Goal: Navigation & Orientation: Find specific page/section

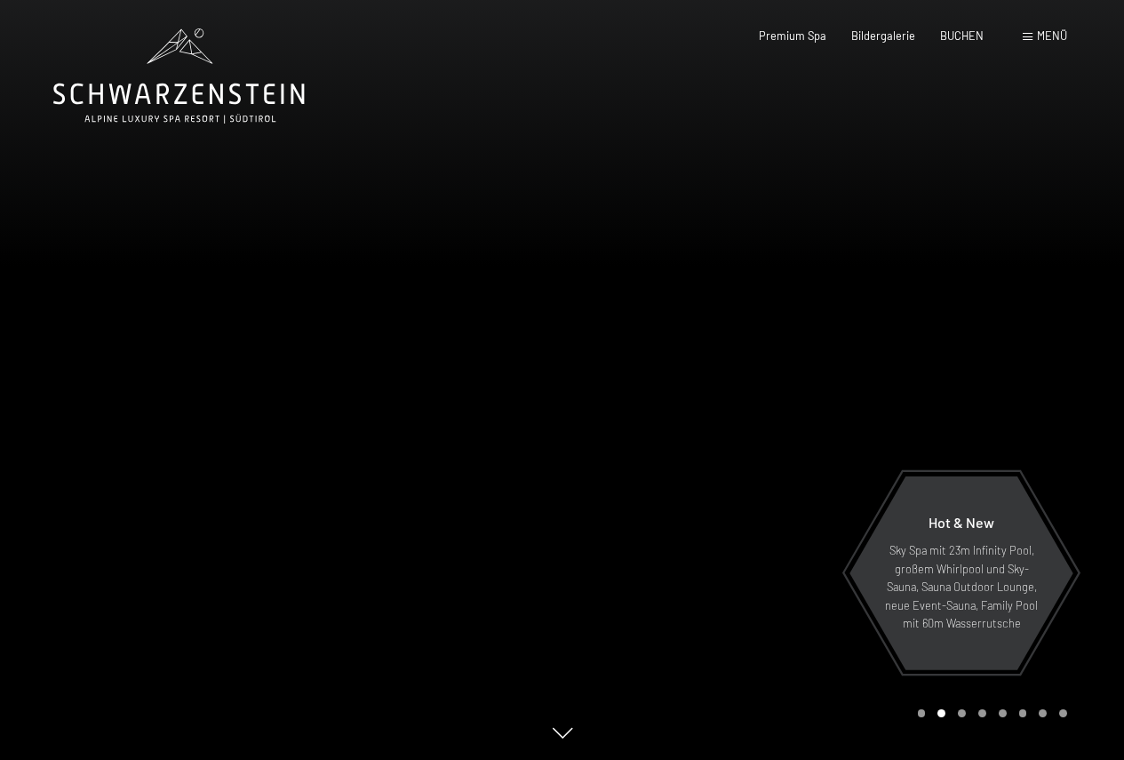
click at [1081, 329] on div at bounding box center [844, 380] width 563 height 760
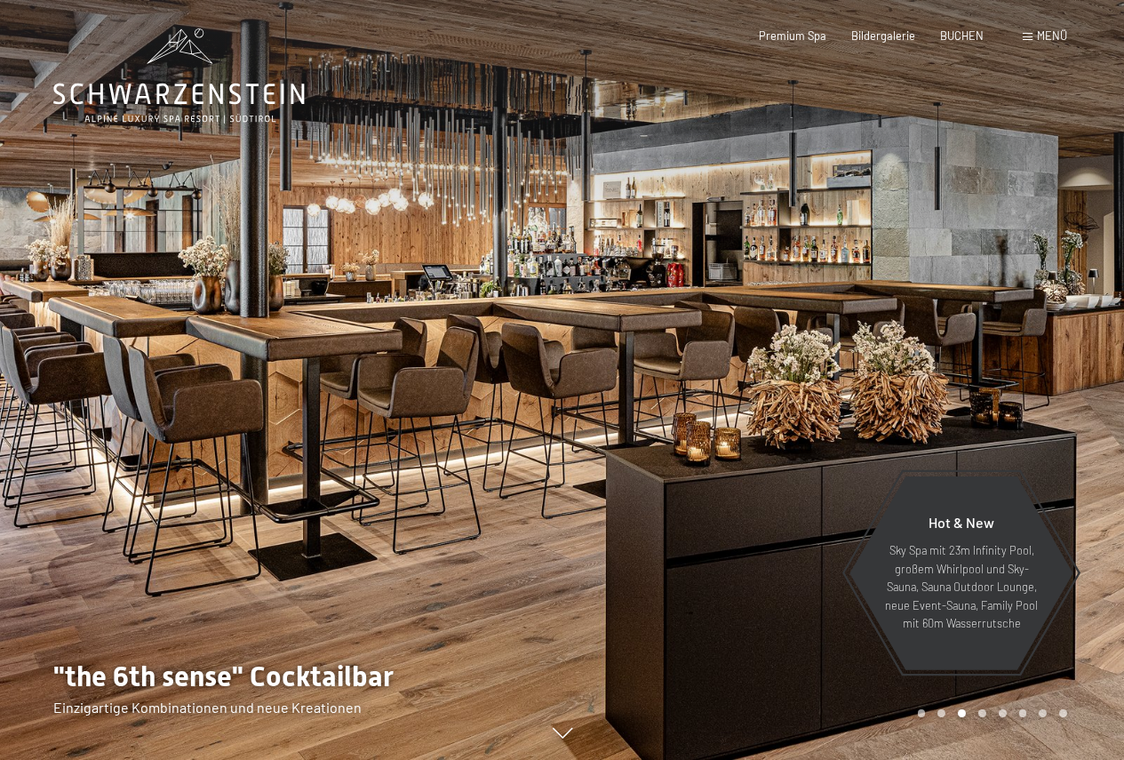
click at [995, 299] on div at bounding box center [844, 380] width 563 height 760
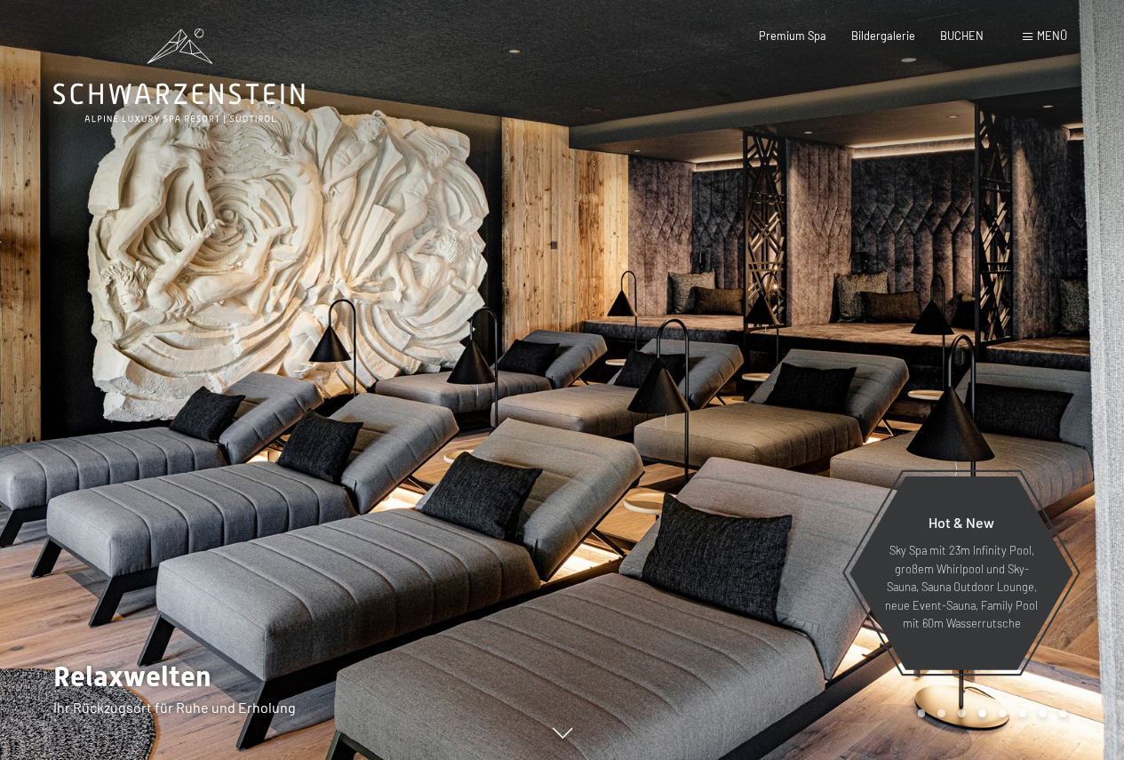
click at [1015, 299] on div at bounding box center [844, 380] width 563 height 760
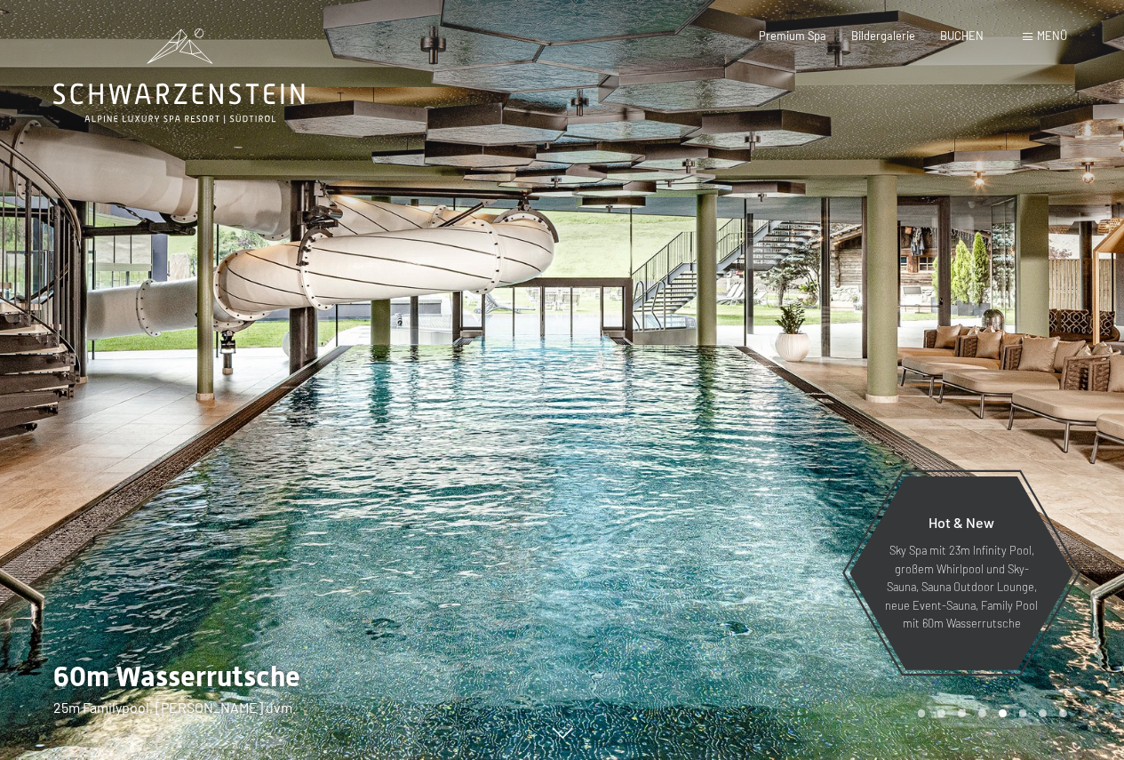
click at [1004, 307] on div at bounding box center [844, 380] width 563 height 760
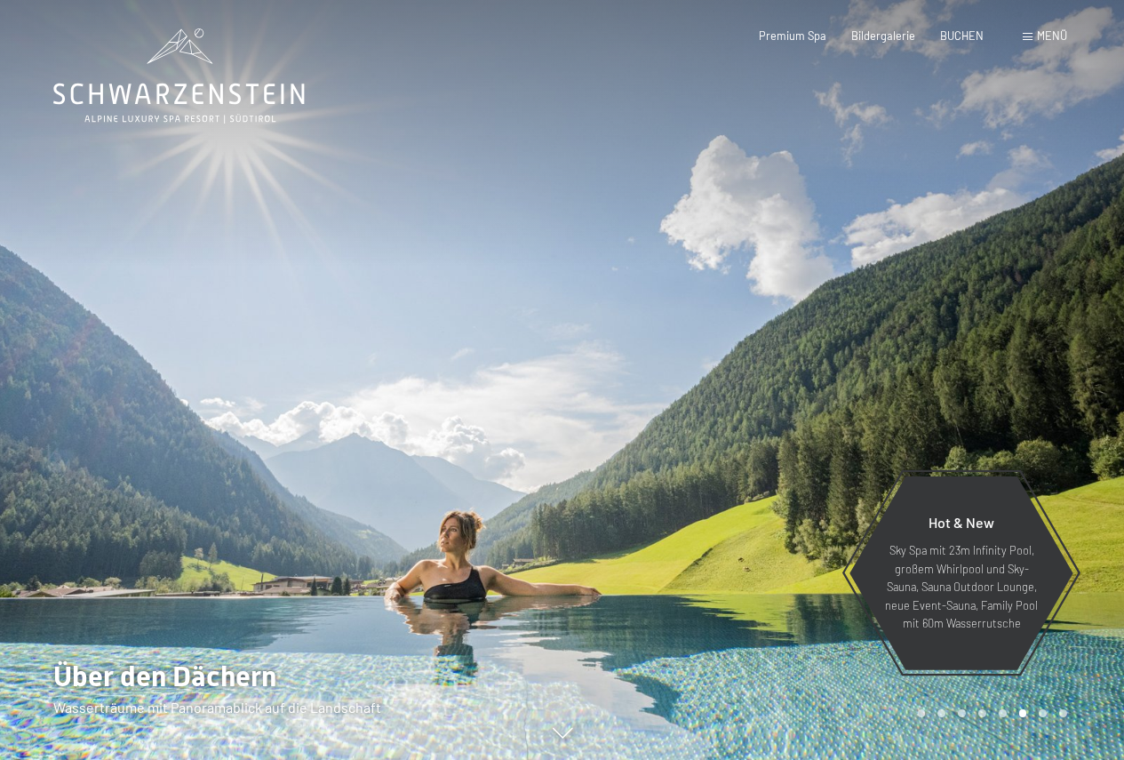
click at [1004, 307] on div at bounding box center [844, 380] width 563 height 760
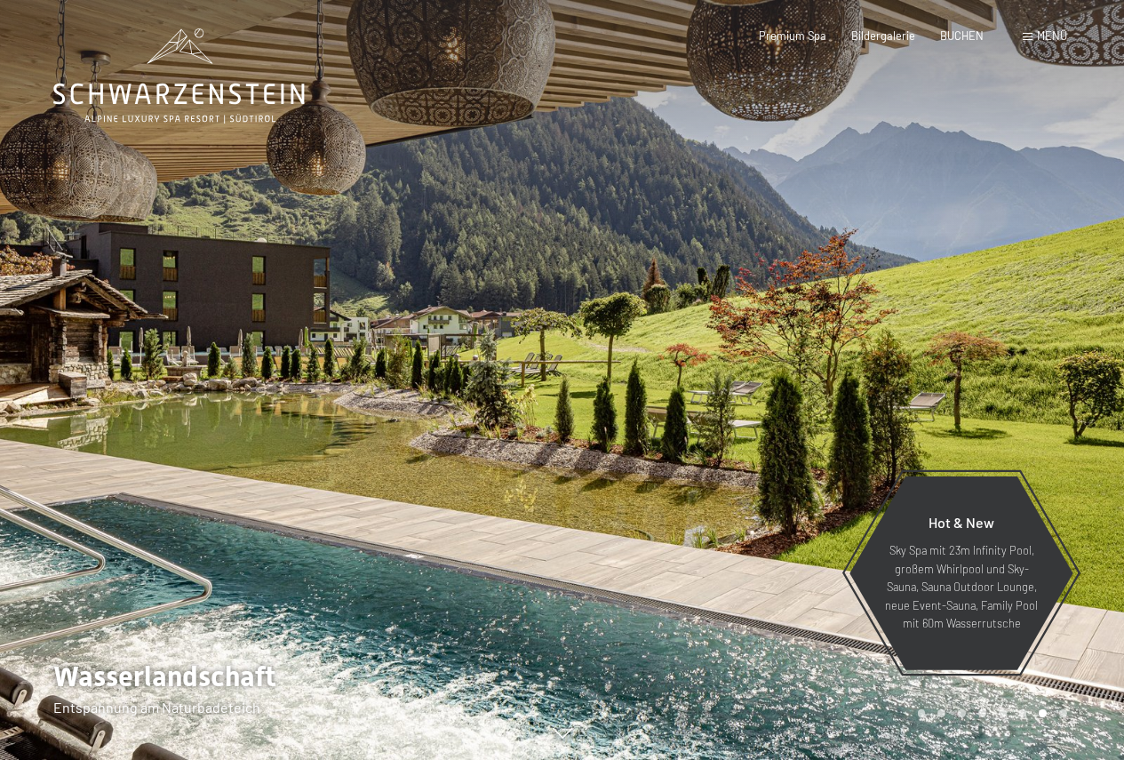
click at [1009, 296] on div at bounding box center [844, 380] width 563 height 760
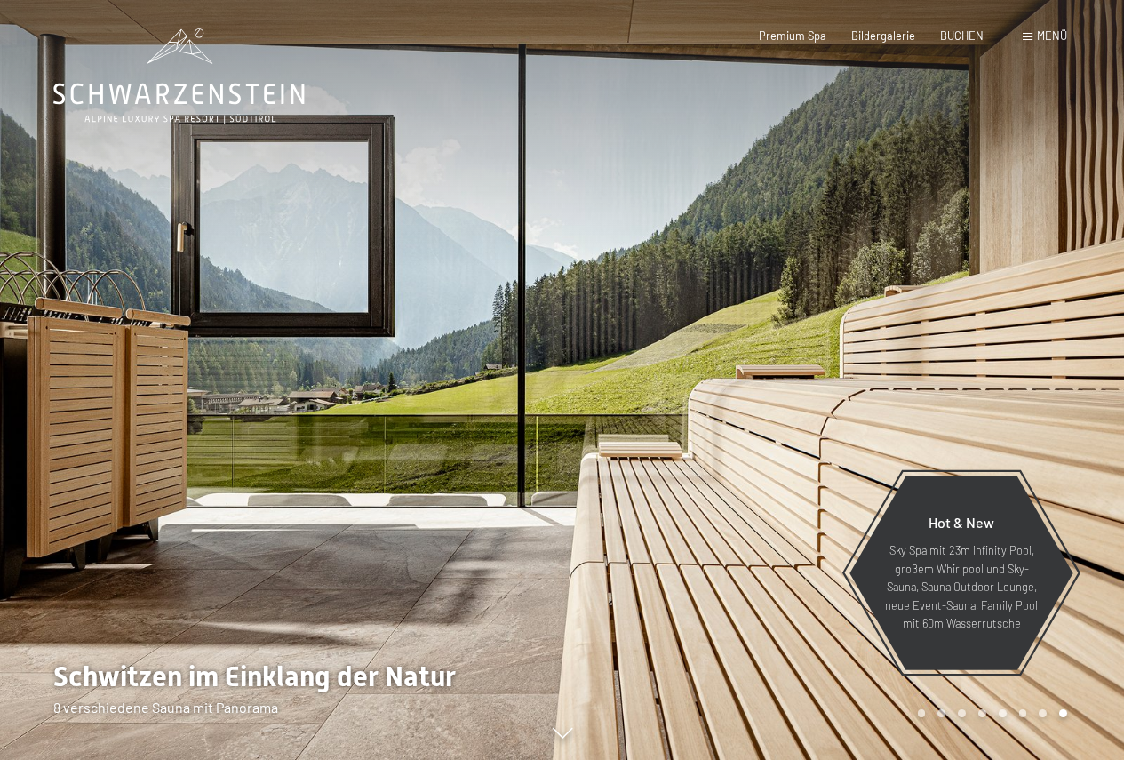
click at [1024, 288] on div at bounding box center [844, 380] width 563 height 760
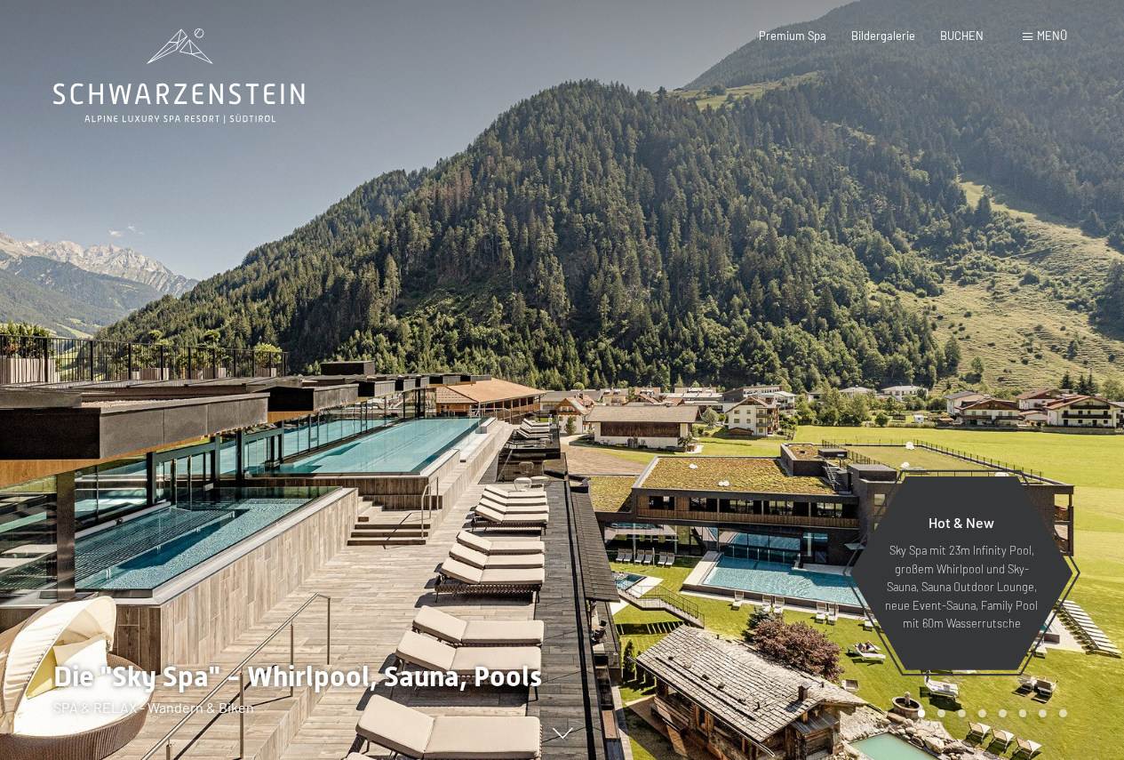
click at [1024, 288] on div at bounding box center [844, 380] width 563 height 760
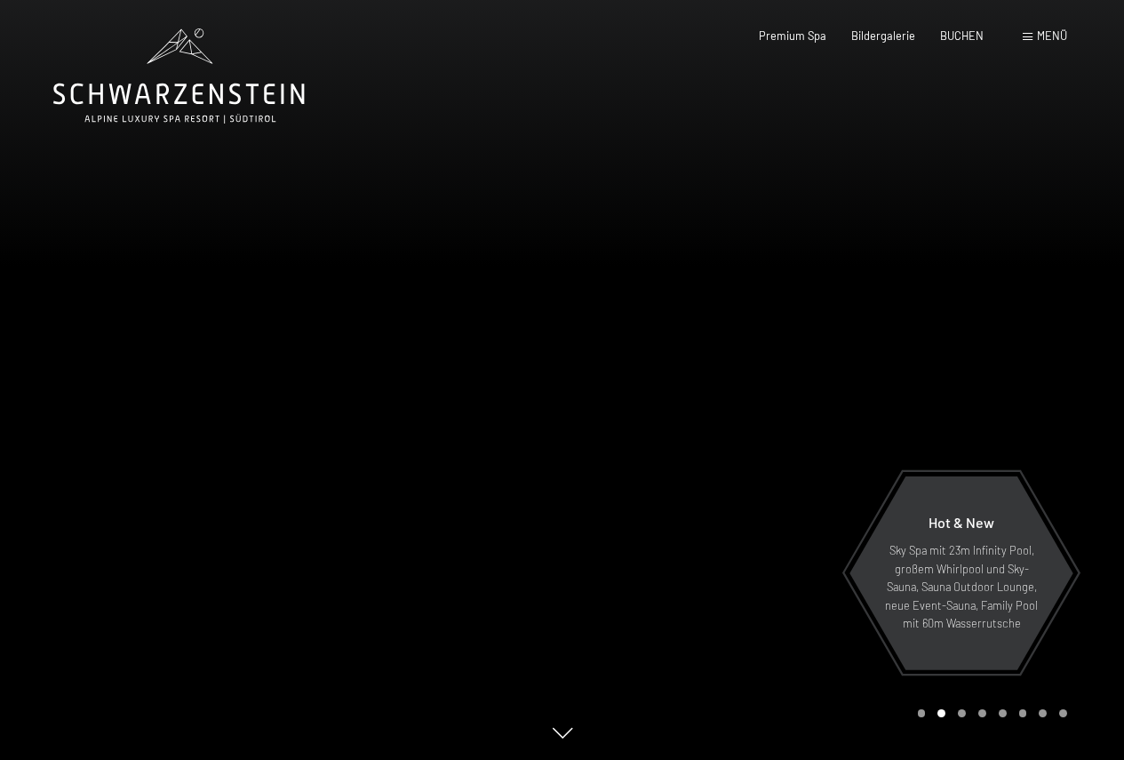
click at [1039, 36] on span "Menü" at bounding box center [1052, 35] width 30 height 14
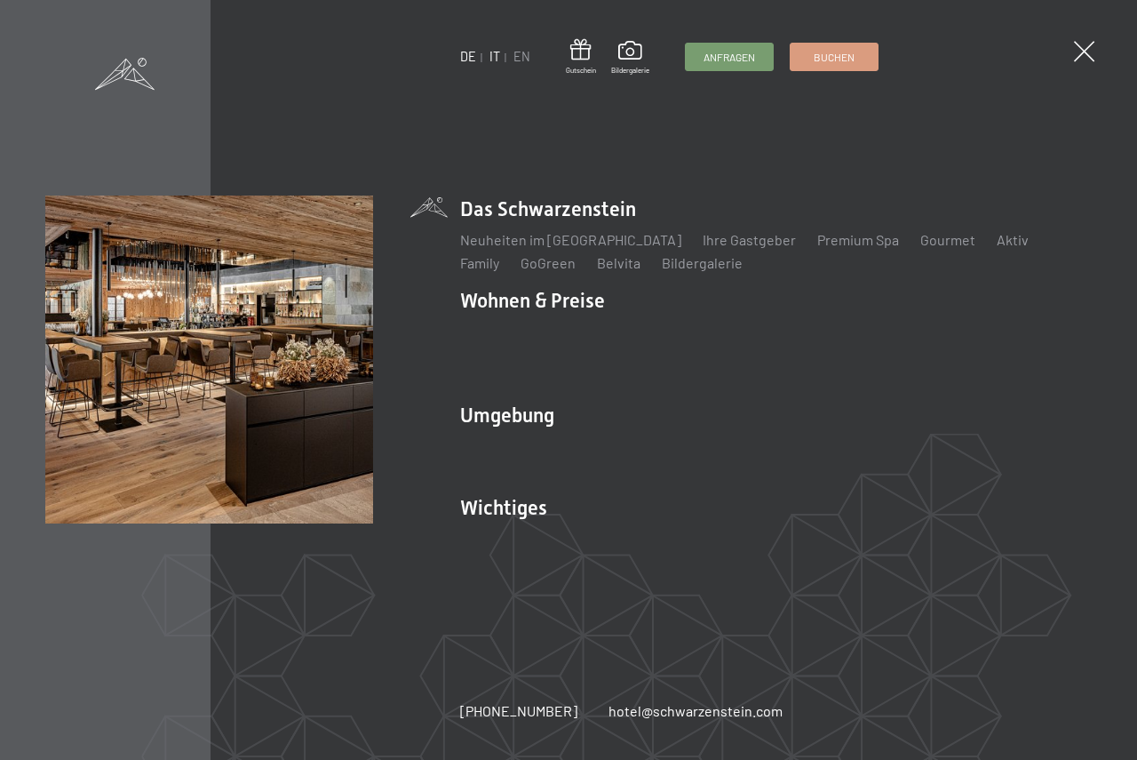
click at [492, 58] on link "IT" at bounding box center [495, 56] width 11 height 15
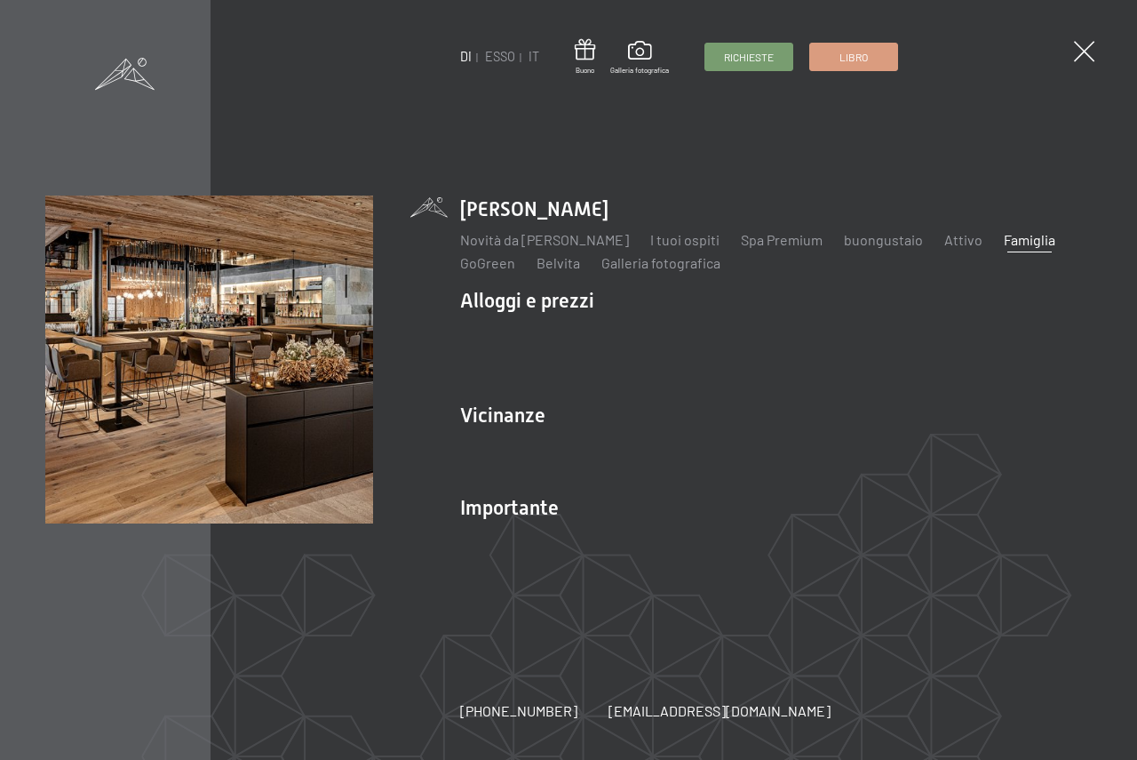
click at [1009, 238] on font "Famiglia" at bounding box center [1030, 239] width 52 height 17
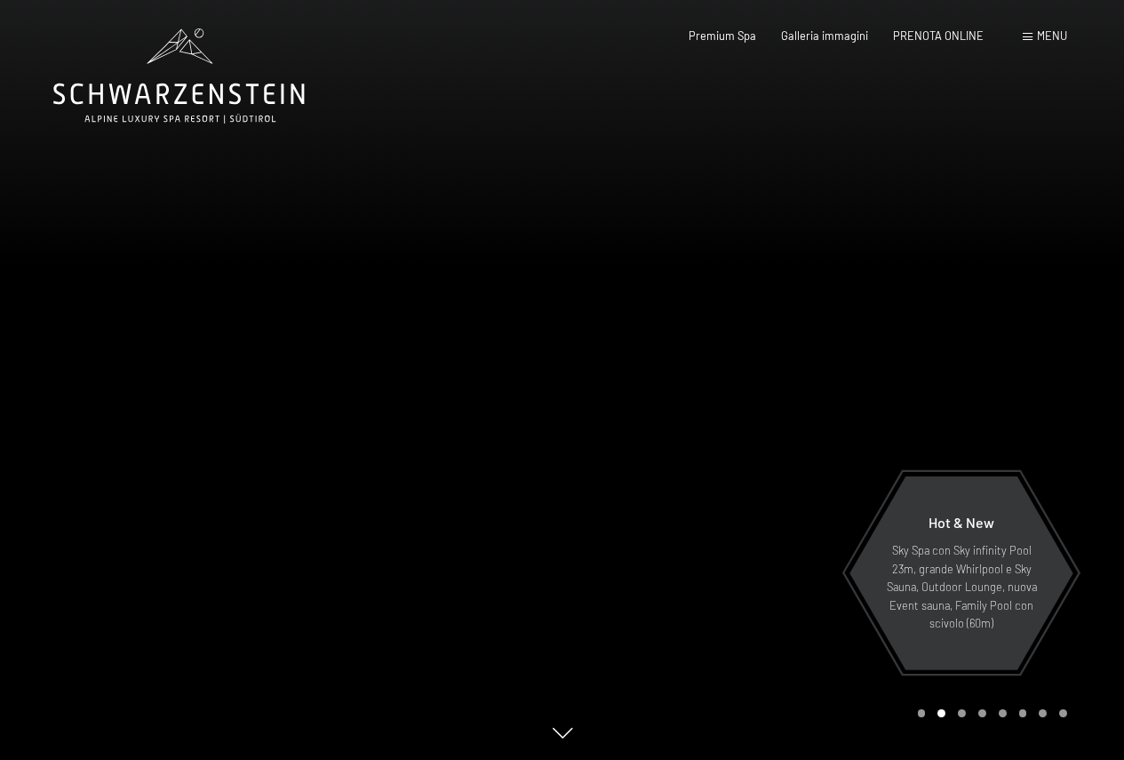
click at [1088, 336] on div at bounding box center [844, 380] width 563 height 760
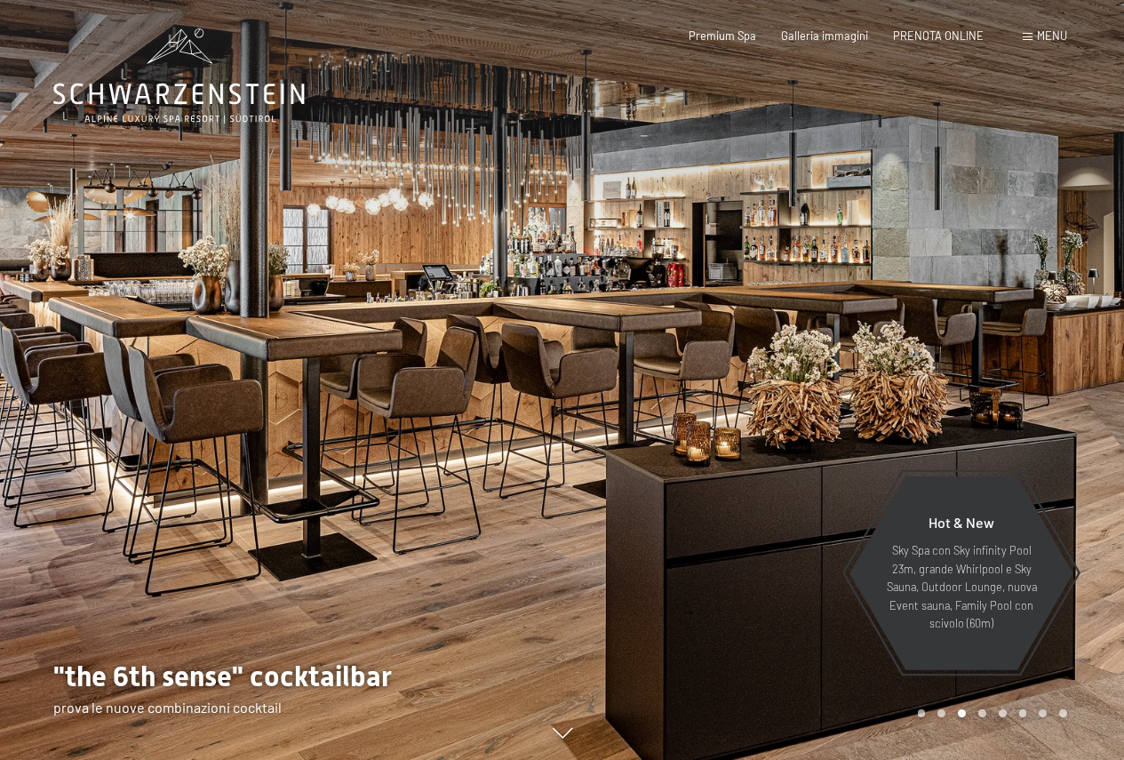
click at [1088, 336] on div at bounding box center [844, 380] width 563 height 760
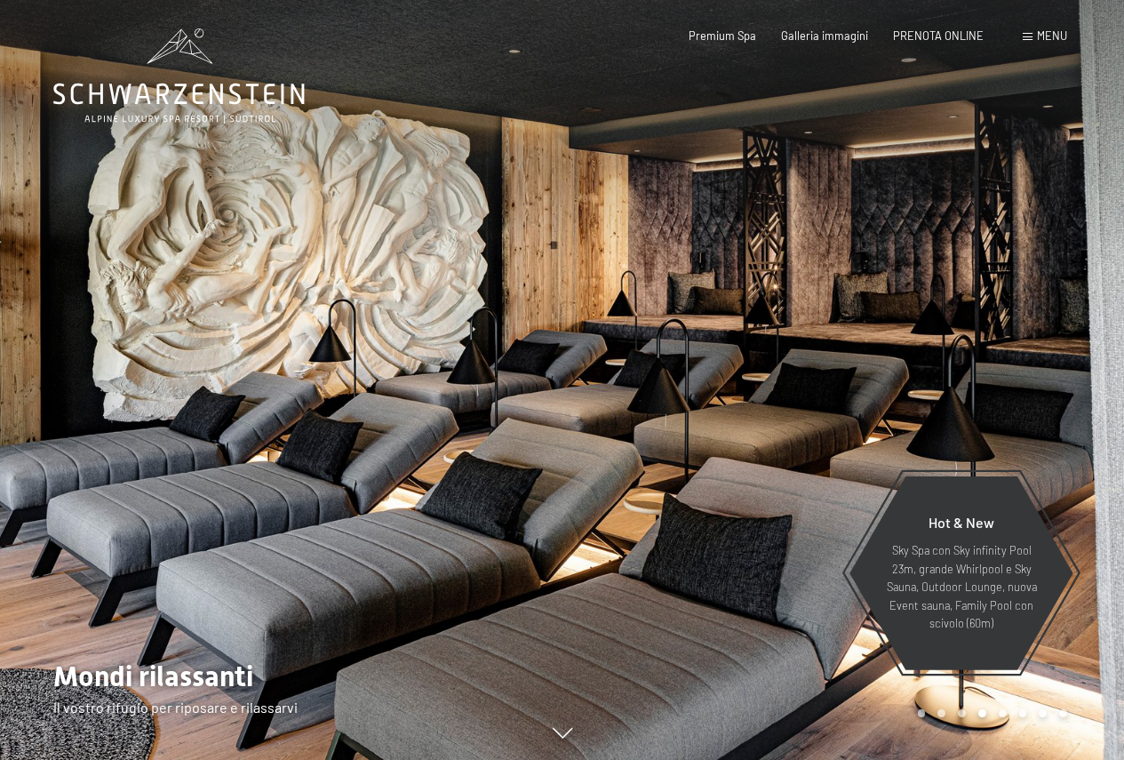
click at [1089, 336] on div at bounding box center [844, 380] width 563 height 760
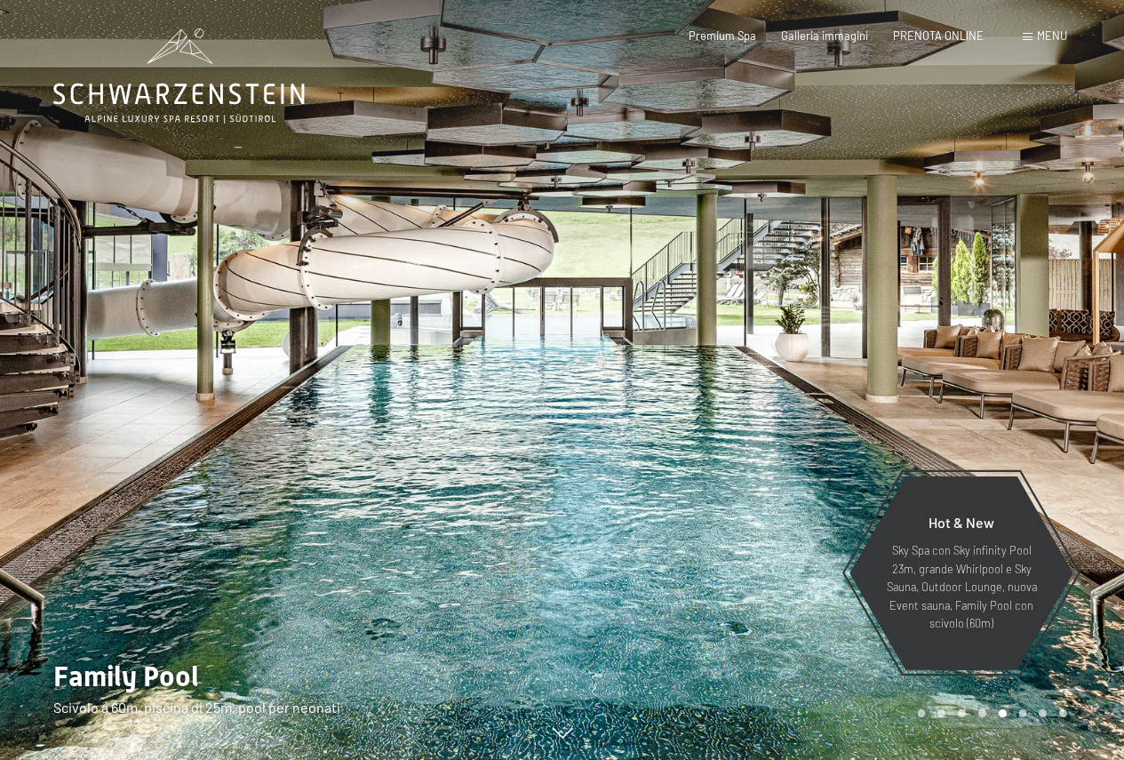
click at [1093, 328] on div at bounding box center [844, 380] width 563 height 760
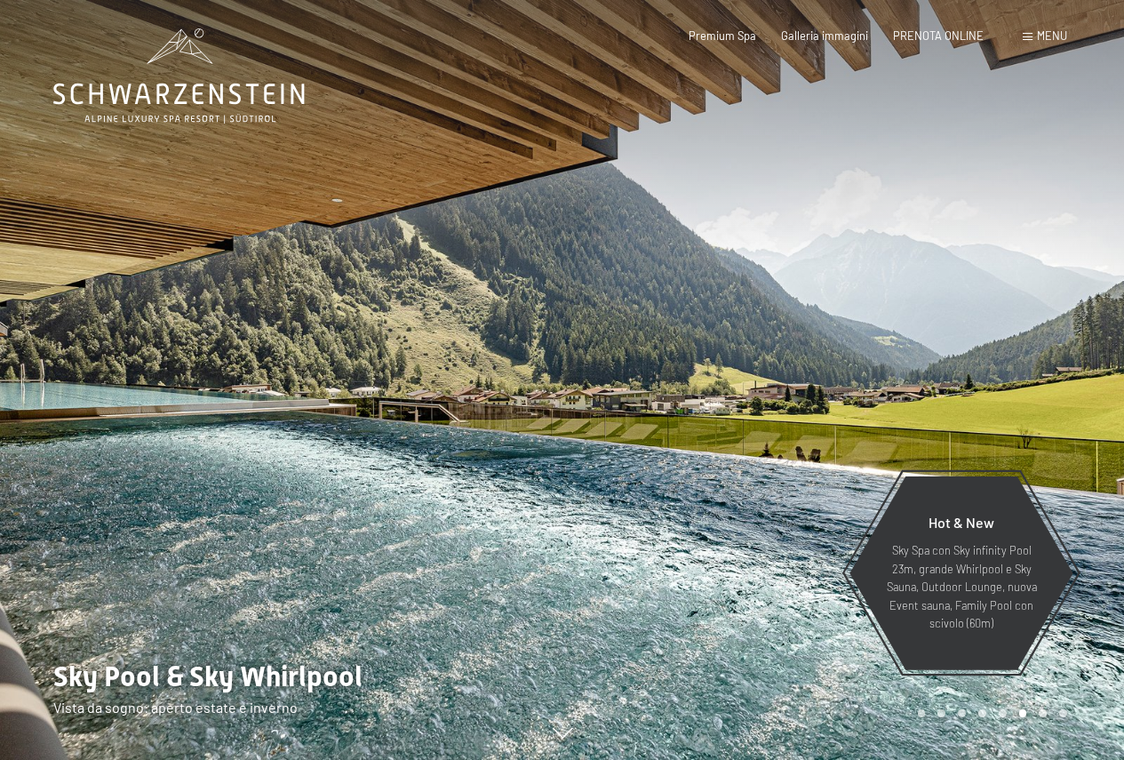
click at [1093, 328] on div at bounding box center [844, 380] width 563 height 760
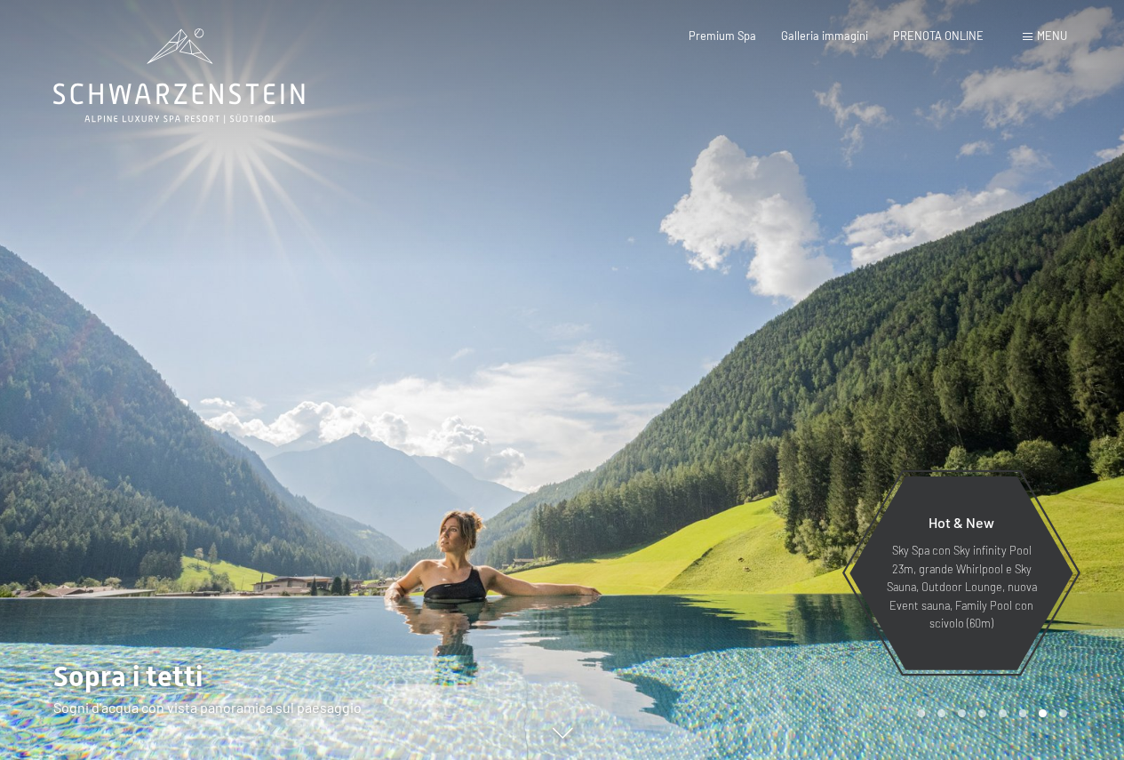
click at [1095, 327] on div at bounding box center [844, 380] width 563 height 760
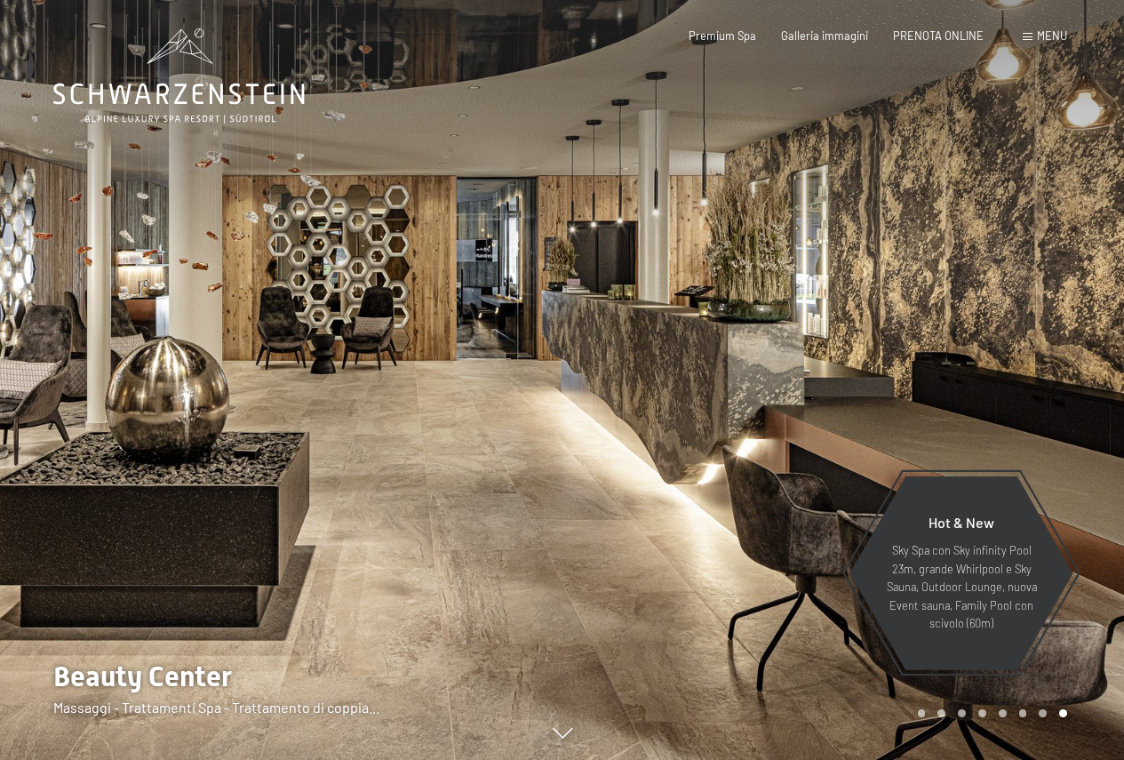
click at [1095, 327] on div at bounding box center [844, 380] width 563 height 760
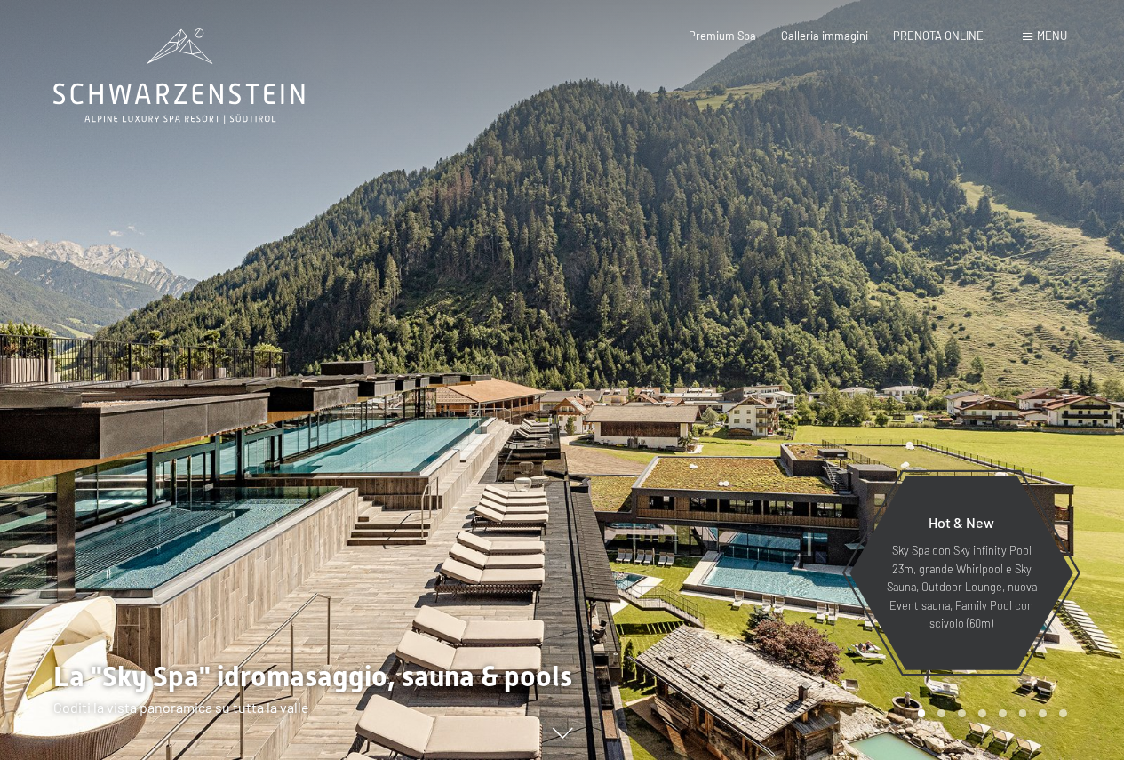
click at [1091, 320] on div at bounding box center [844, 380] width 563 height 760
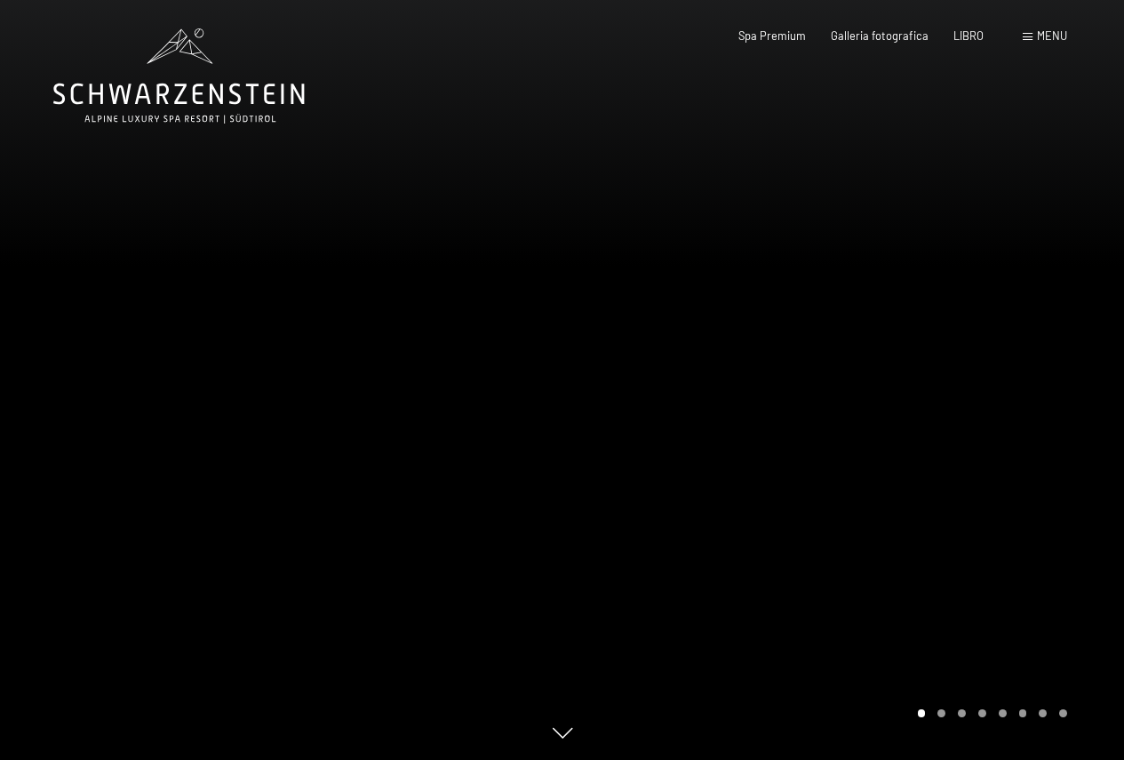
click at [1051, 237] on div at bounding box center [844, 380] width 563 height 760
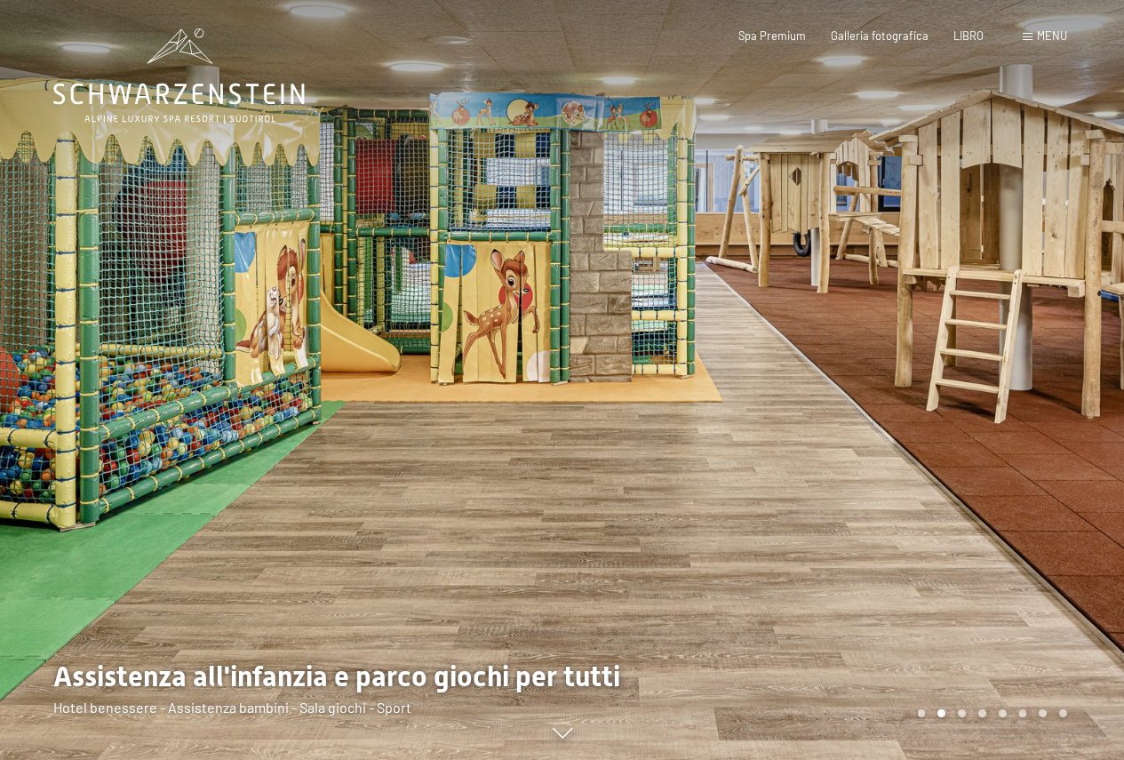
click at [1051, 239] on div at bounding box center [844, 380] width 563 height 760
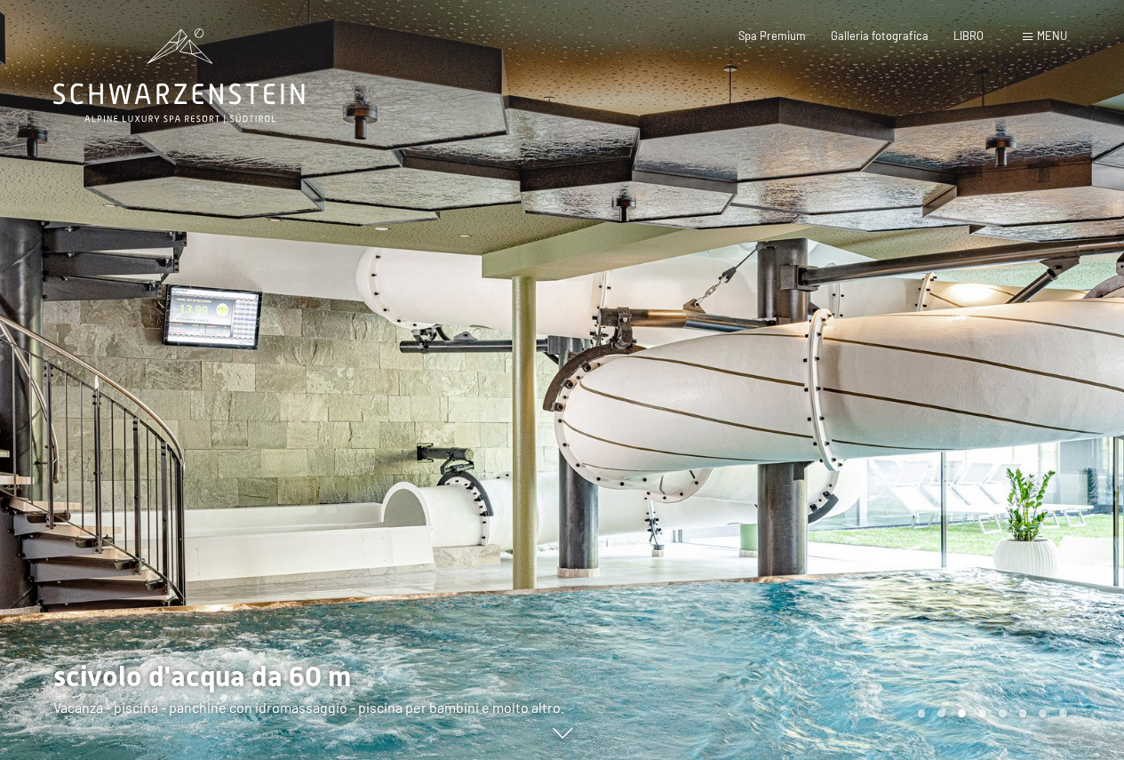
click at [1051, 246] on div at bounding box center [844, 380] width 563 height 760
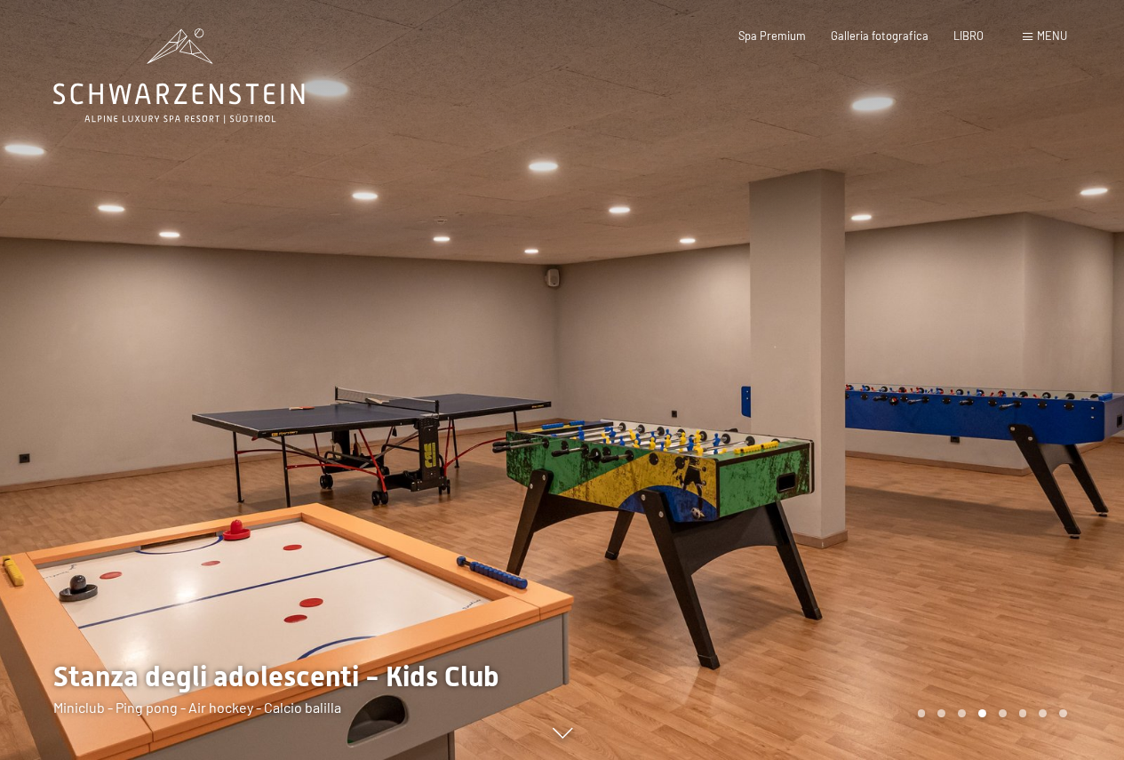
click at [1051, 248] on div at bounding box center [844, 380] width 563 height 760
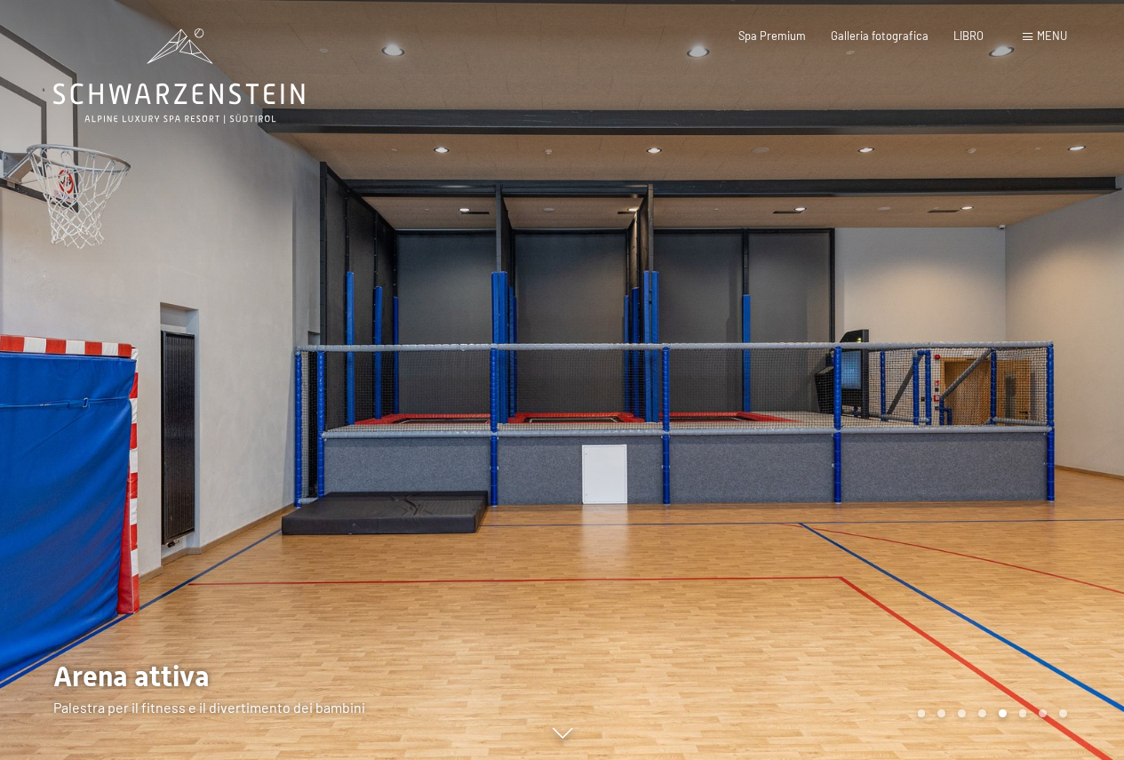
click at [1051, 248] on div at bounding box center [844, 380] width 563 height 760
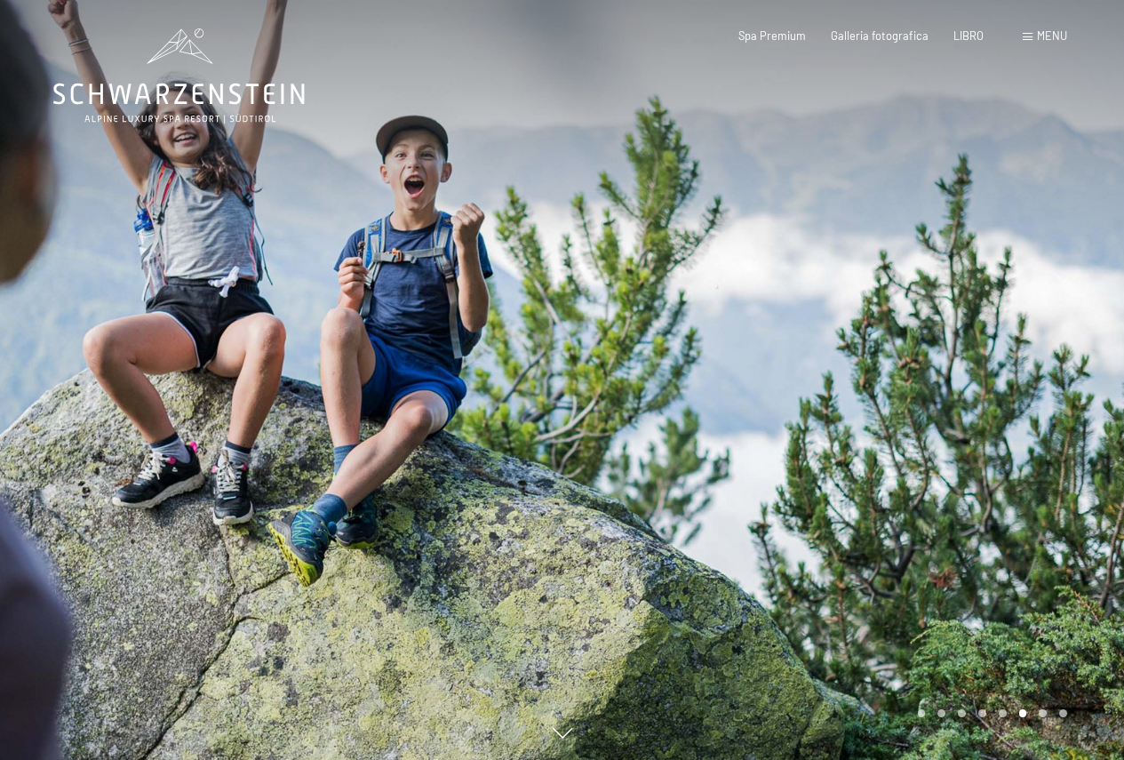
click at [1051, 248] on div at bounding box center [844, 380] width 563 height 760
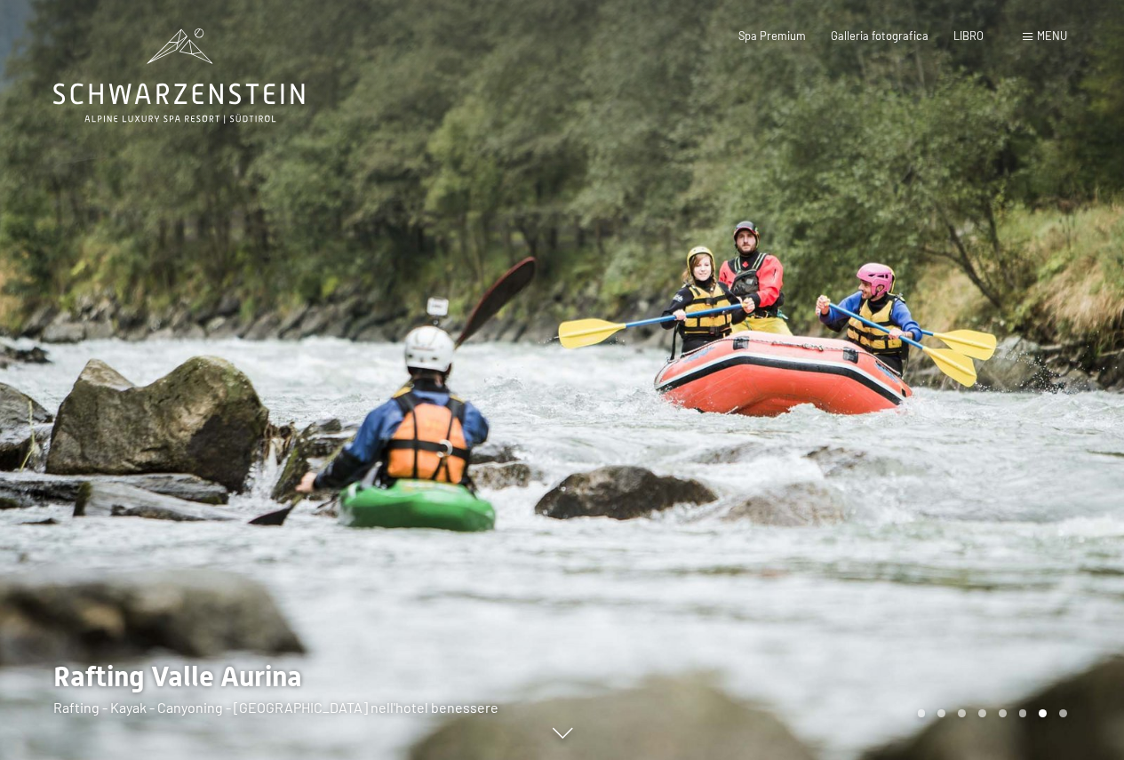
click at [1051, 248] on div at bounding box center [844, 380] width 563 height 760
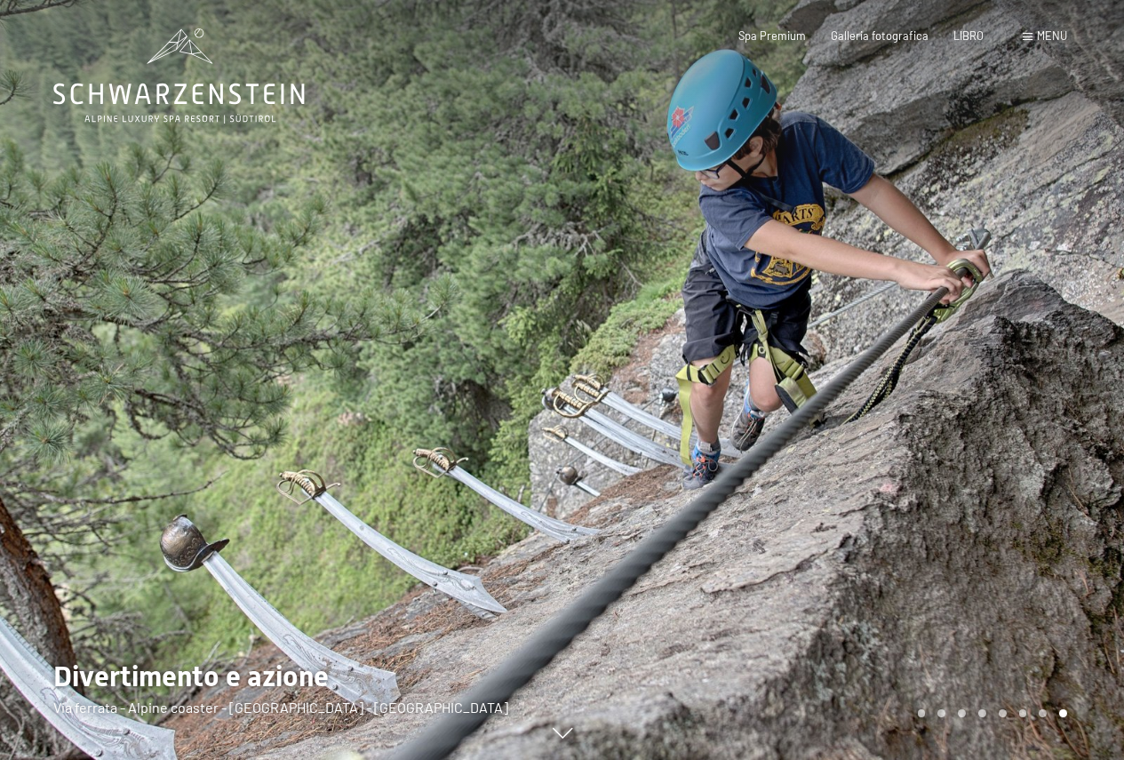
click at [1051, 248] on div at bounding box center [844, 380] width 563 height 760
